Goal: Check status: Check status

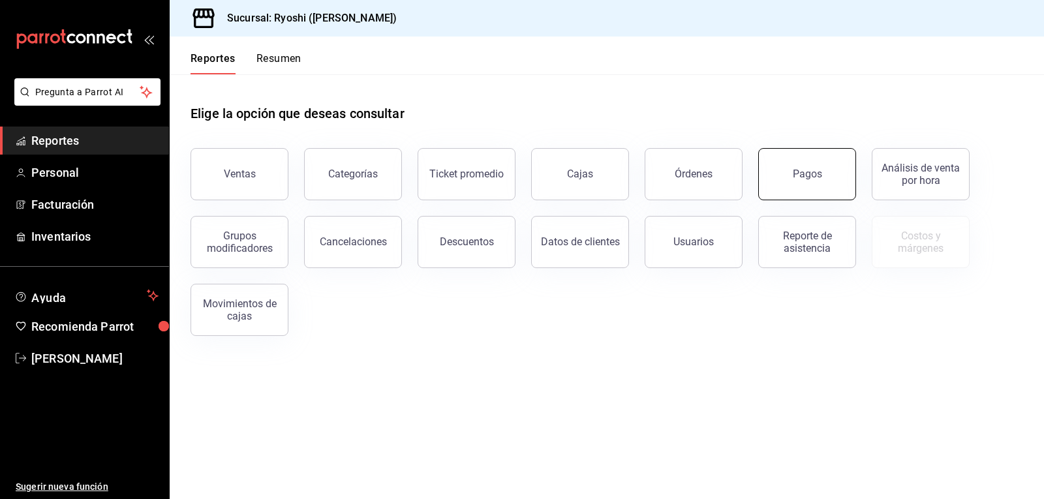
click at [826, 163] on button "Pagos" at bounding box center [807, 174] width 98 height 52
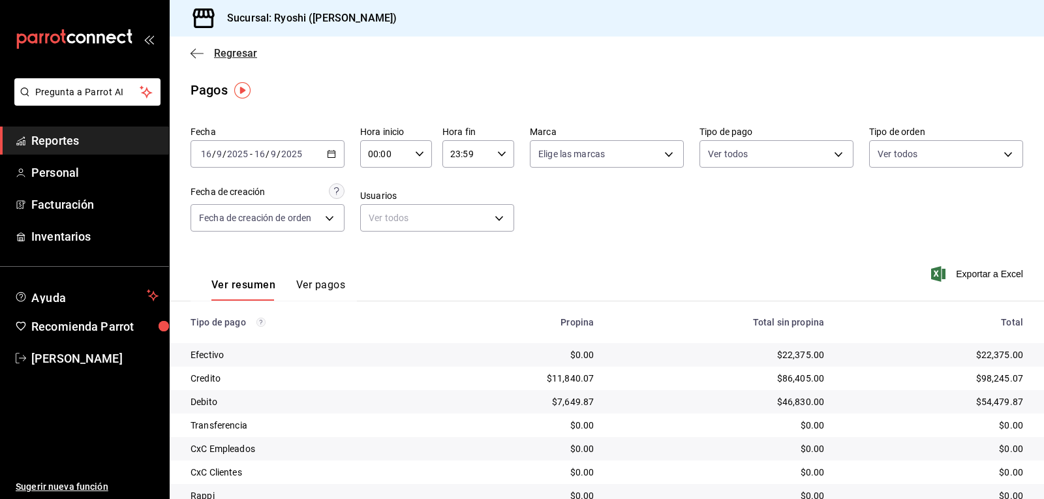
click at [195, 52] on icon "button" at bounding box center [197, 54] width 13 height 12
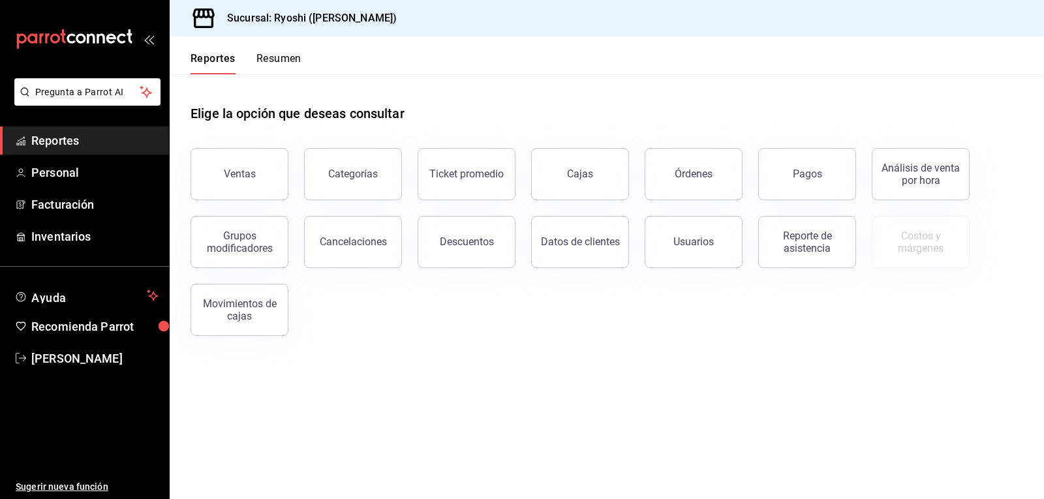
click at [292, 58] on button "Resumen" at bounding box center [278, 63] width 45 height 22
